Goal: Check status: Check status

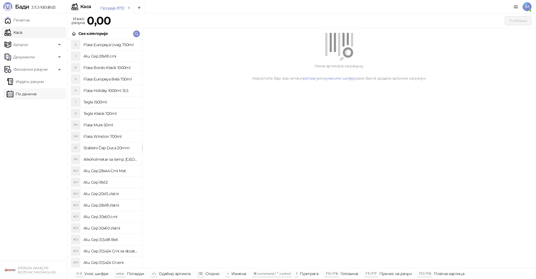
click at [29, 92] on link "По данима" at bounding box center [22, 93] width 30 height 11
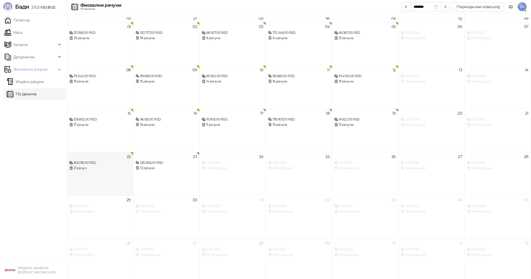
click at [77, 166] on div "21 рачун" at bounding box center [100, 167] width 62 height 5
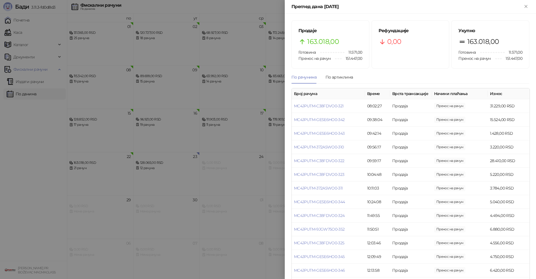
click at [137, 142] on div at bounding box center [268, 139] width 536 height 279
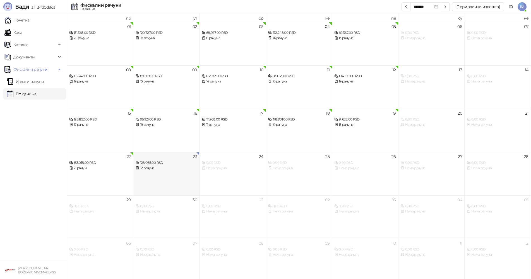
click at [163, 163] on div "128.065,00 RSD" at bounding box center [167, 162] width 62 height 5
